Goal: Task Accomplishment & Management: Complete application form

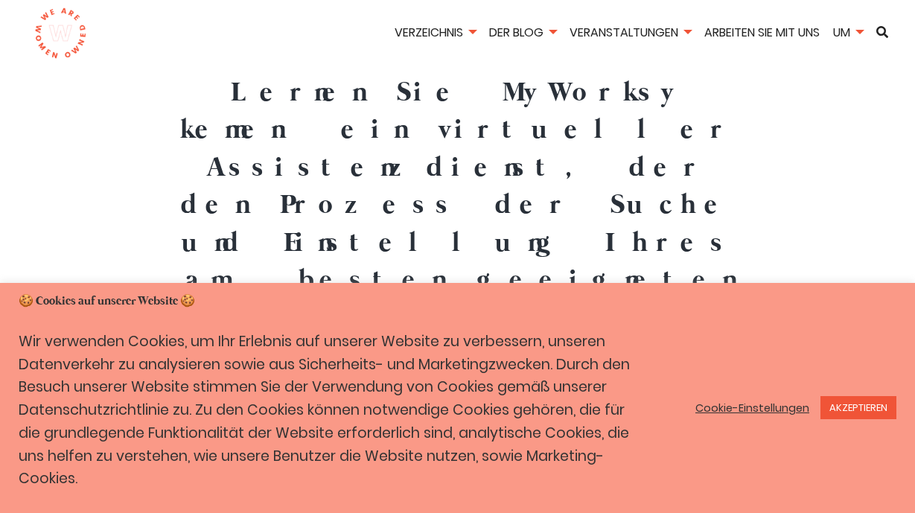
click at [793, 406] on font "Cookie-Einstellungen" at bounding box center [752, 407] width 114 height 15
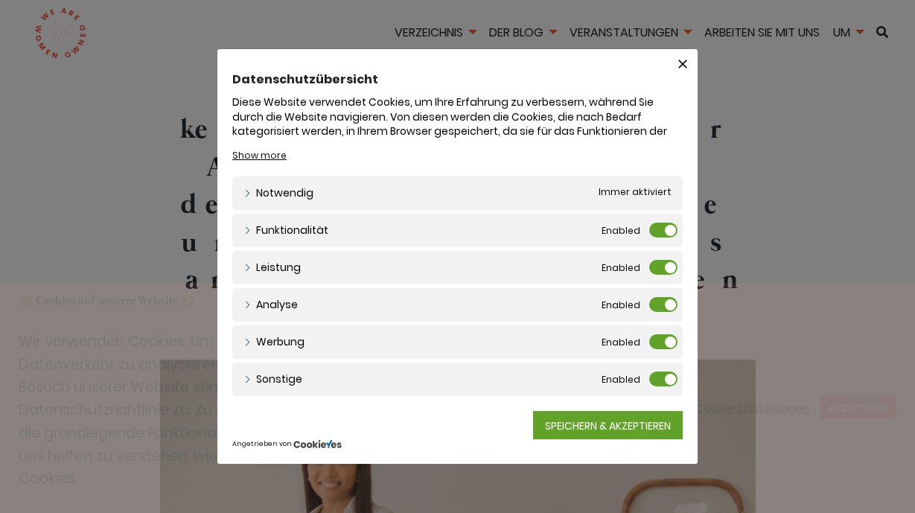
click at [662, 230] on label "Funktionalität" at bounding box center [663, 229] width 28 height 15
click at [0, 0] on input "Funktionalität" at bounding box center [0, 0] width 0 height 0
click at [667, 263] on label "Leistung" at bounding box center [663, 267] width 28 height 15
click at [0, 0] on input "Leistung" at bounding box center [0, 0] width 0 height 0
click at [667, 300] on label "Analyse" at bounding box center [663, 304] width 28 height 15
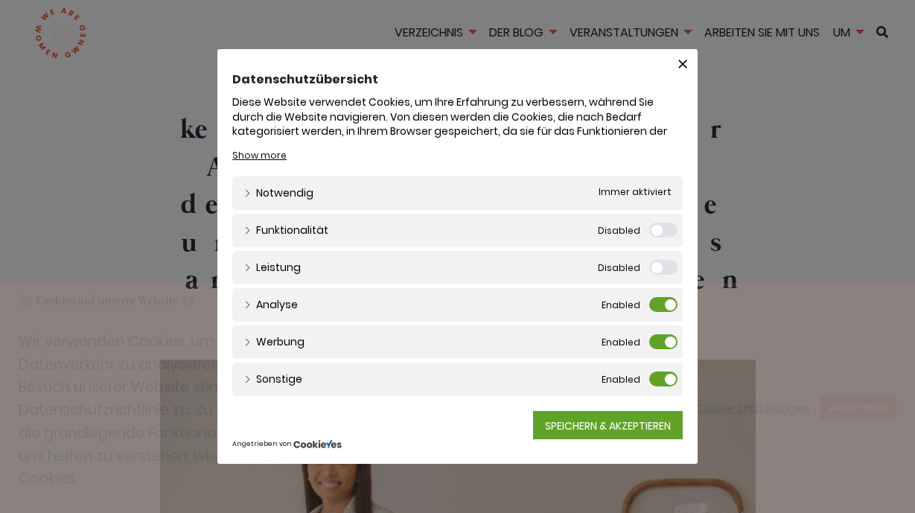
click at [0, 0] on input "Analyse" at bounding box center [0, 0] width 0 height 0
click at [668, 343] on label "Werbung" at bounding box center [663, 341] width 28 height 15
click at [0, 0] on input "Werbung" at bounding box center [0, 0] width 0 height 0
click at [665, 376] on label "Sonstige" at bounding box center [663, 378] width 28 height 15
click at [0, 0] on input "Sonstige" at bounding box center [0, 0] width 0 height 0
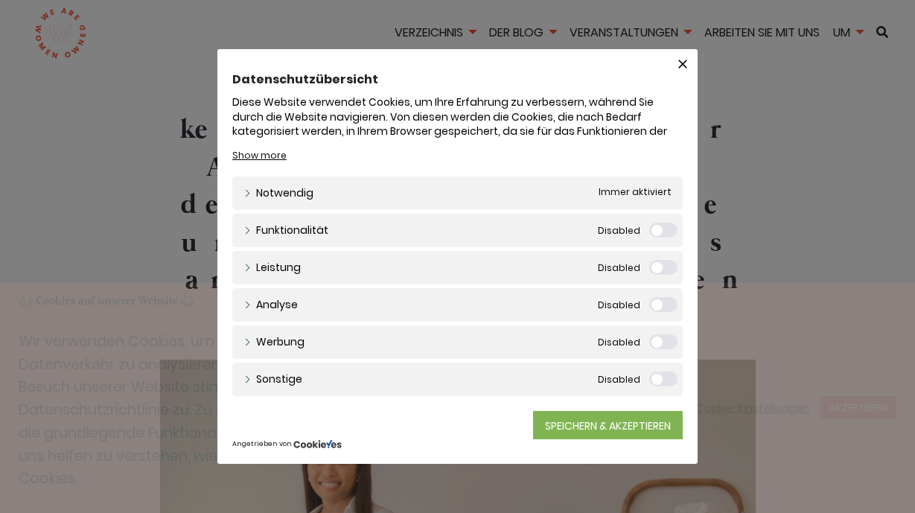
click at [642, 423] on font "SPEICHERN & AKZEPTIEREN" at bounding box center [608, 425] width 126 height 15
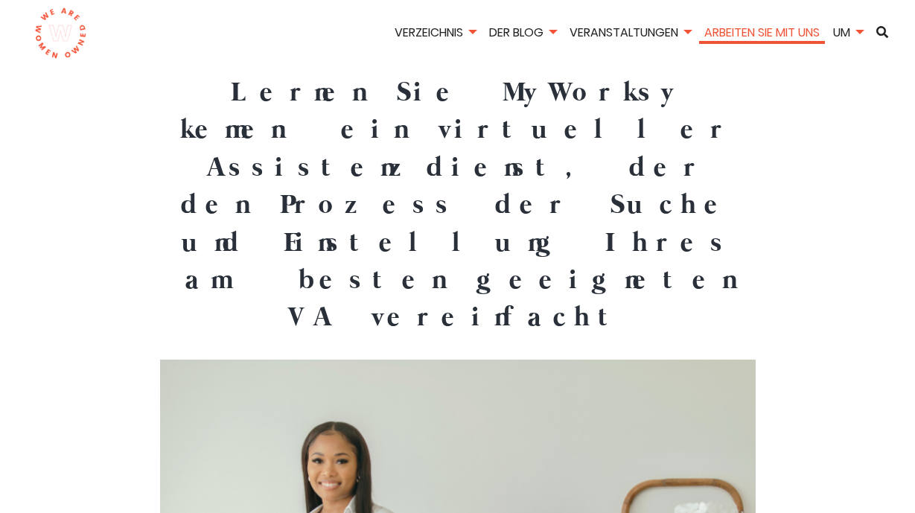
click at [785, 32] on font "Arbeiten Sie mit uns" at bounding box center [761, 32] width 115 height 17
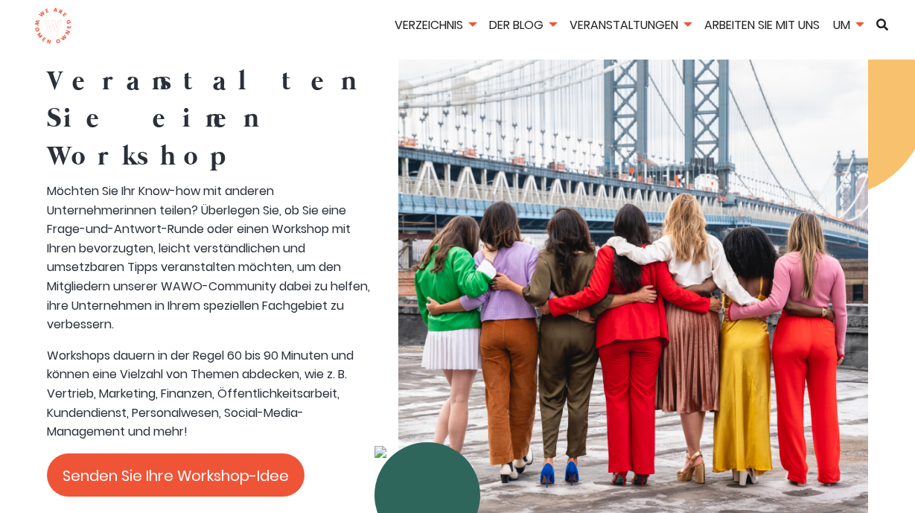
scroll to position [3564, 0]
